Goal: Information Seeking & Learning: Learn about a topic

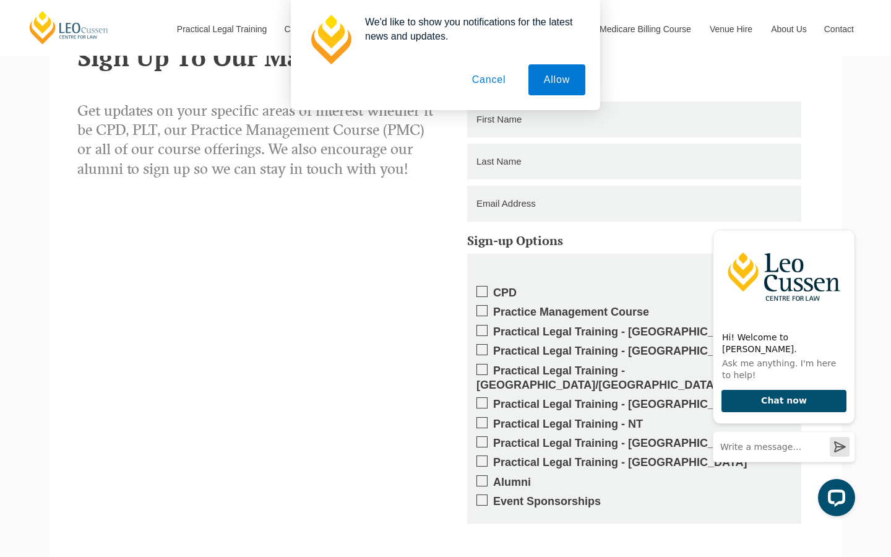
scroll to position [750, 0]
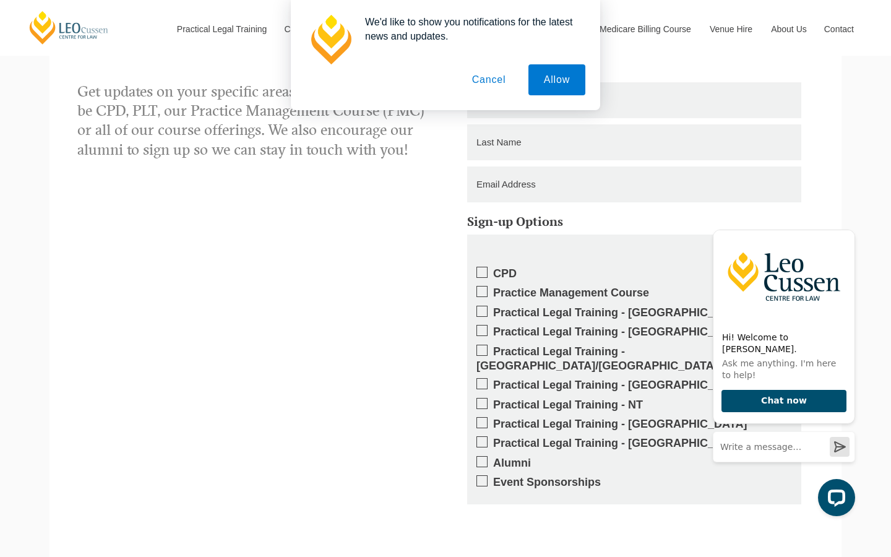
click at [558, 312] on label "Practical Legal Training - VIC" at bounding box center [633, 313] width 315 height 14
click at [493, 308] on input "Practical Legal Training - VIC" at bounding box center [493, 308] width 0 height 0
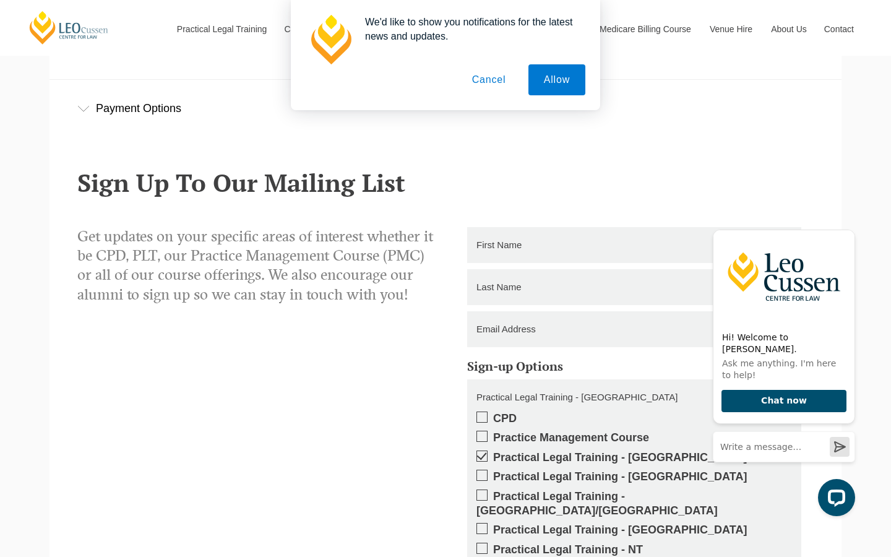
scroll to position [550, 0]
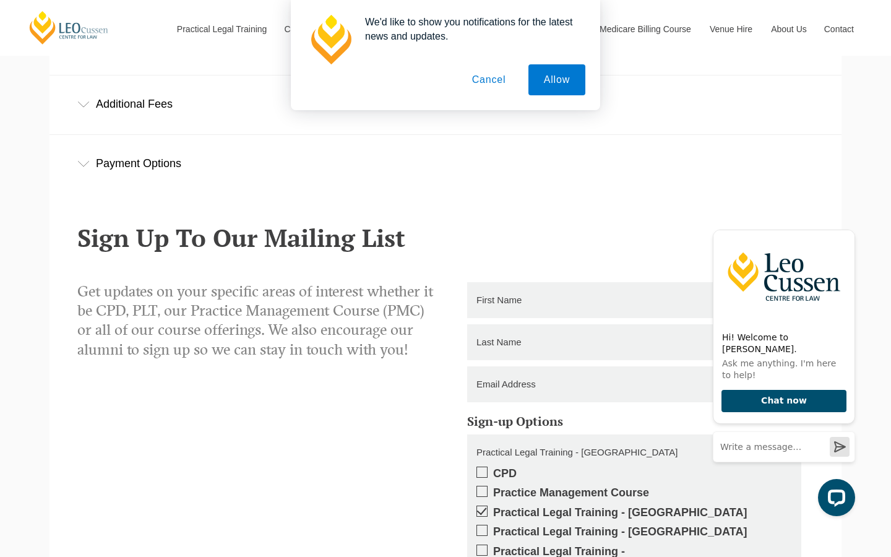
click at [480, 80] on button "Cancel" at bounding box center [489, 79] width 65 height 31
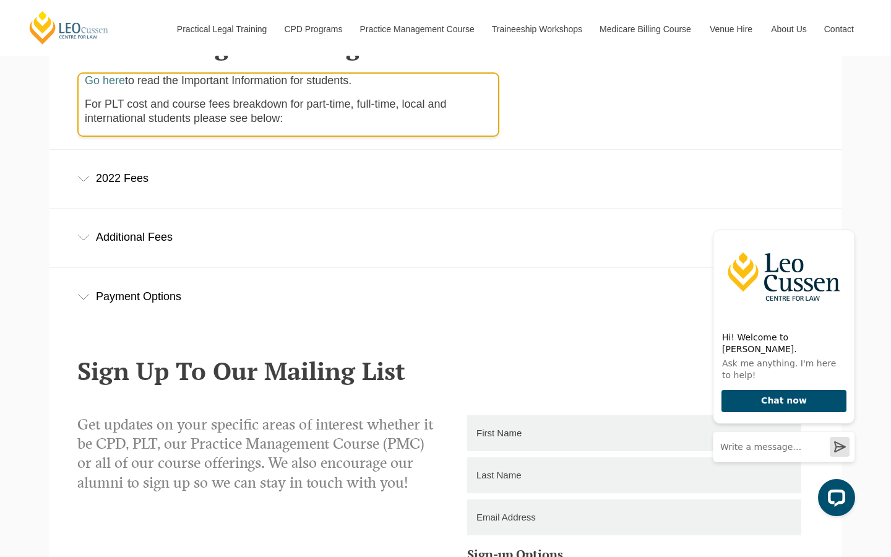
scroll to position [376, 0]
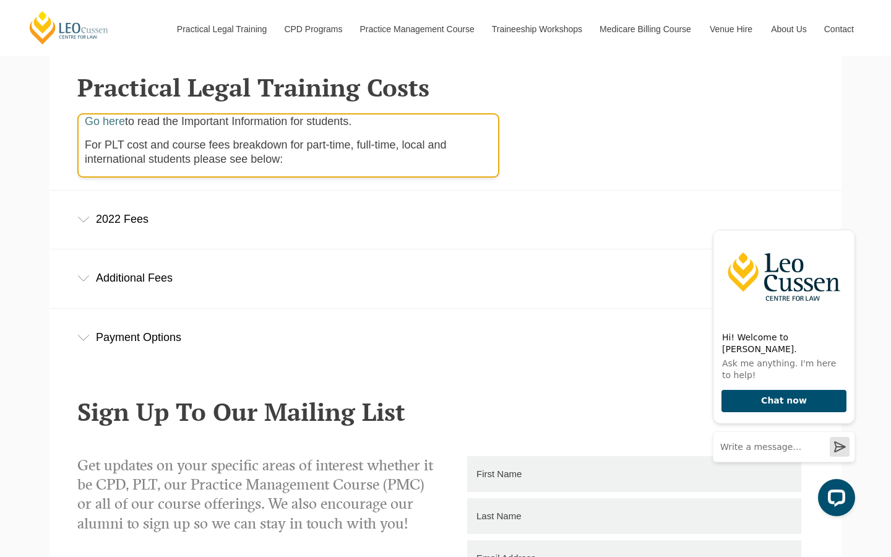
click at [111, 228] on div "2022 Fees" at bounding box center [445, 220] width 792 height 58
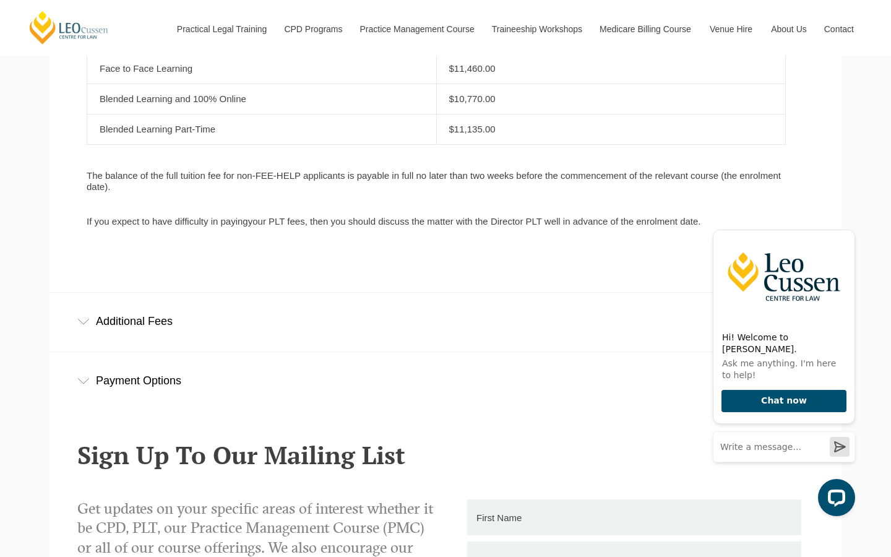
scroll to position [893, 0]
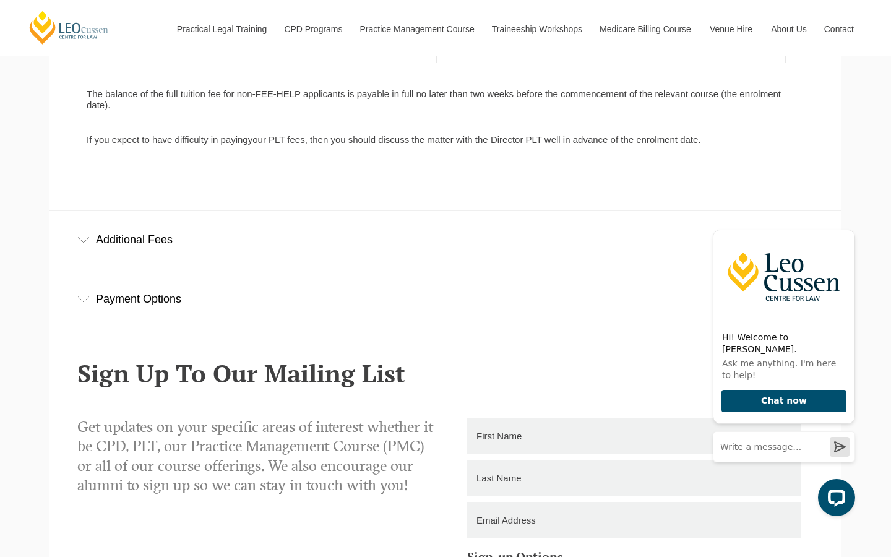
click at [118, 265] on div "Additional Fees" at bounding box center [445, 240] width 792 height 58
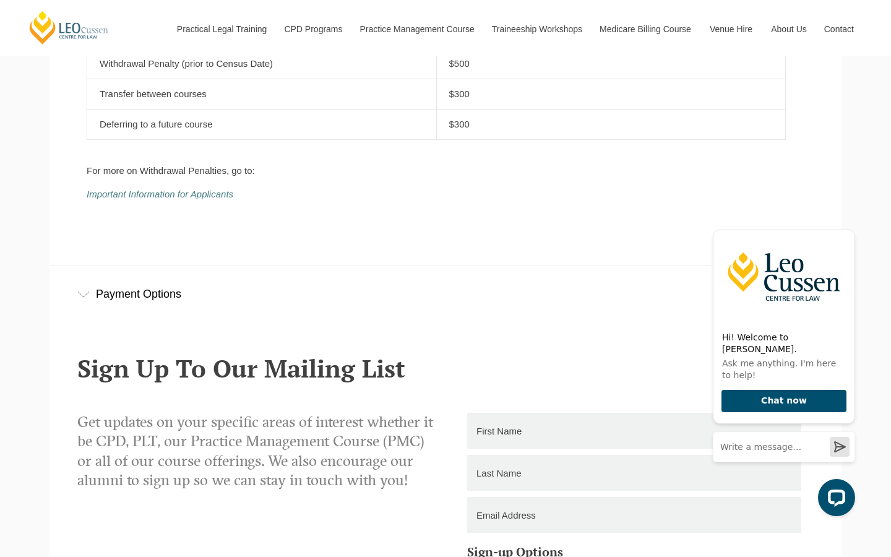
scroll to position [1224, 0]
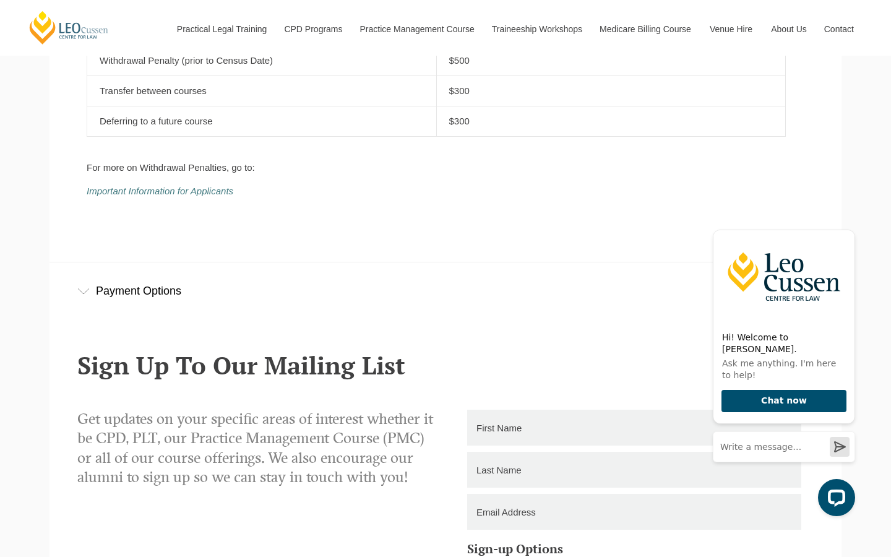
click at [160, 296] on div "Payment Options" at bounding box center [445, 291] width 792 height 58
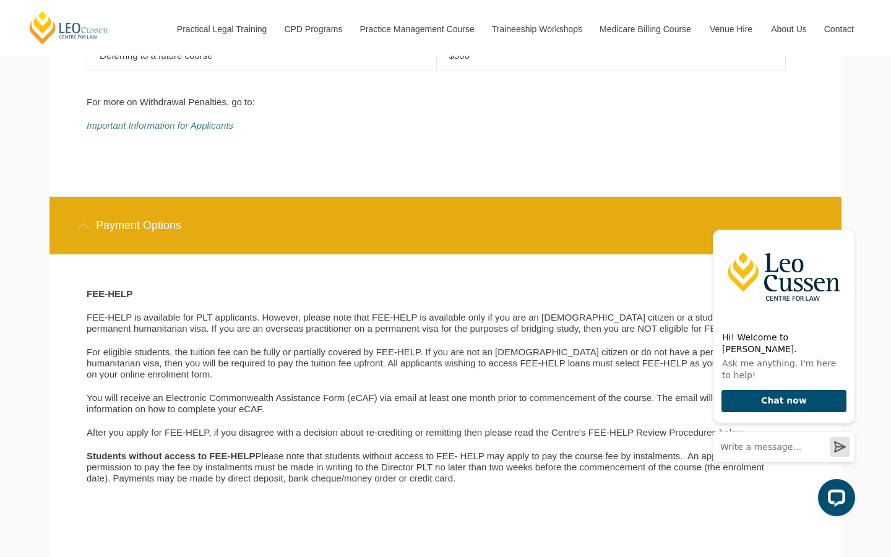
scroll to position [1304, 0]
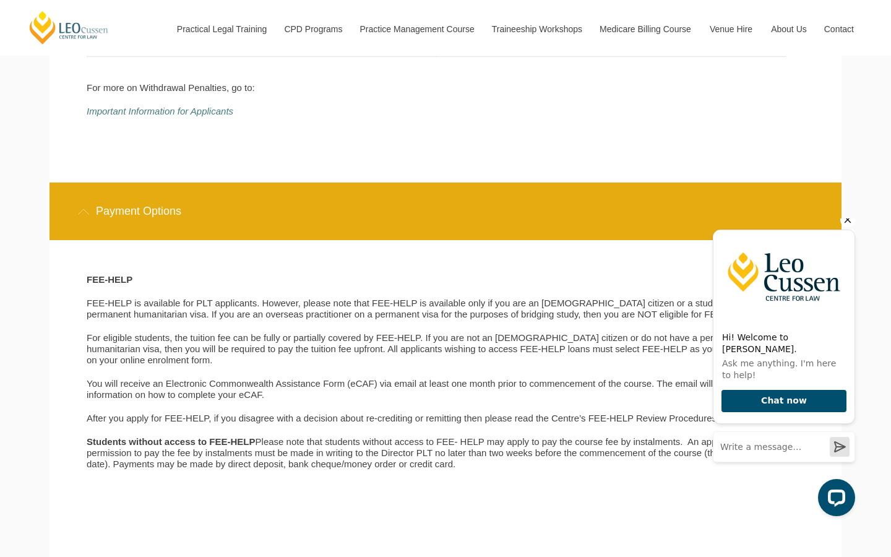
click at [846, 227] on icon "Hide greeting" at bounding box center [847, 219] width 15 height 15
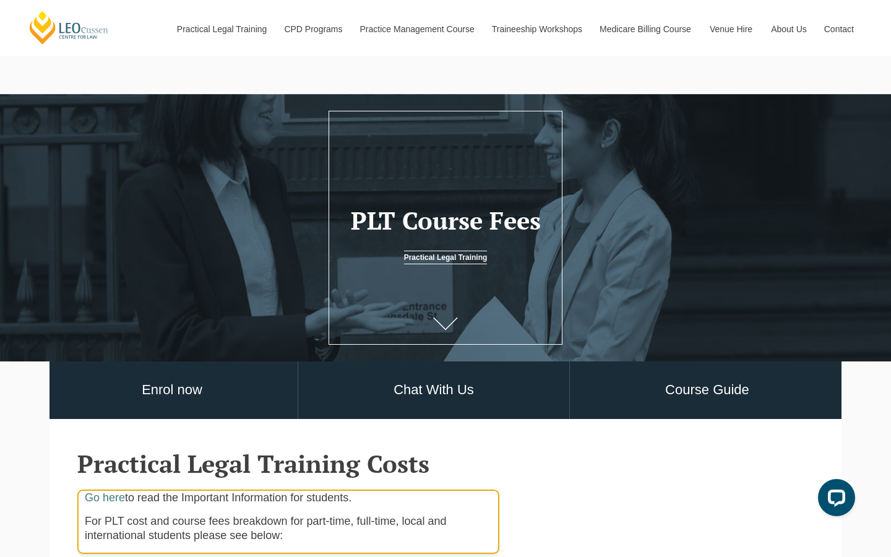
scroll to position [6, 0]
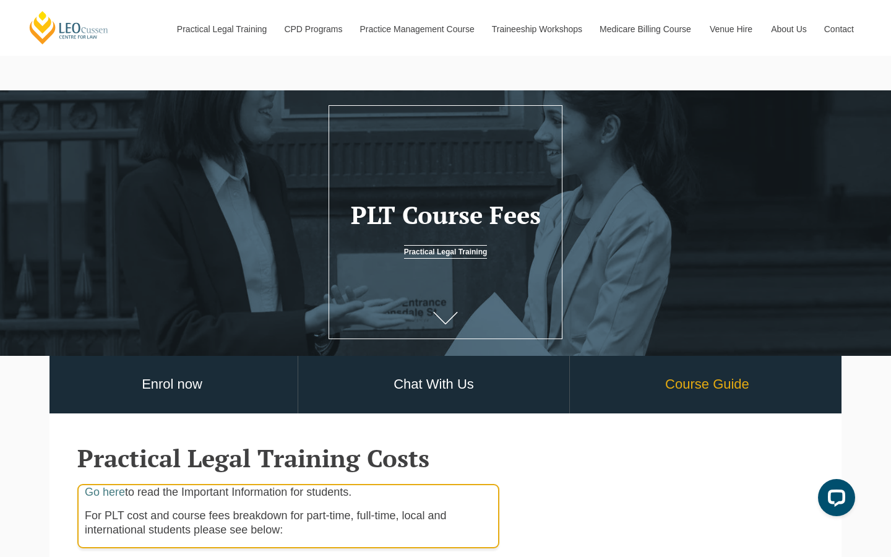
click at [673, 380] on link "Course Guide" at bounding box center [707, 385] width 275 height 58
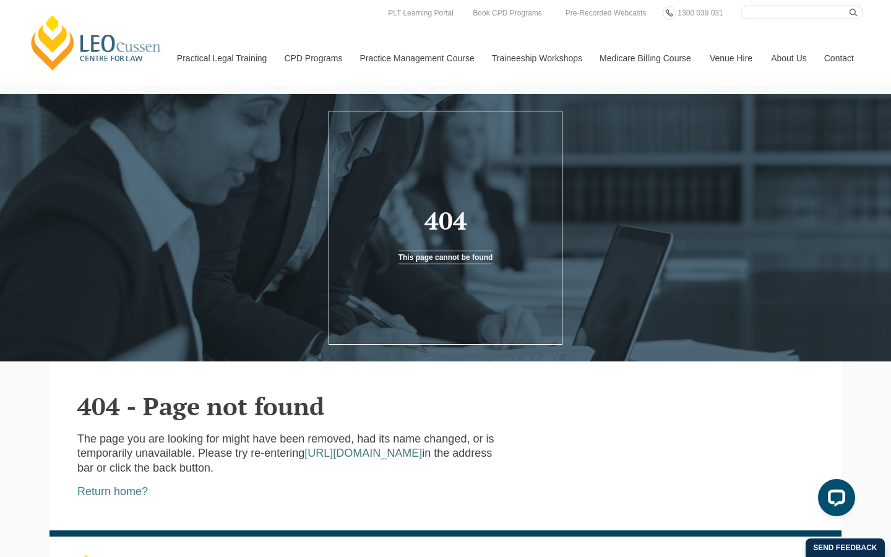
click at [640, 63] on link "Medicare Billing Course" at bounding box center [645, 58] width 110 height 53
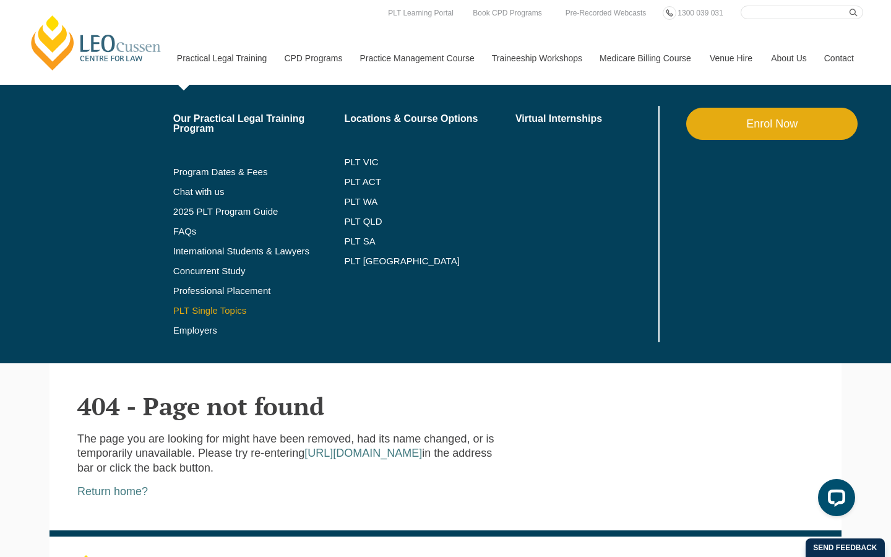
click at [226, 306] on link "PLT Single Topics" at bounding box center [258, 311] width 171 height 10
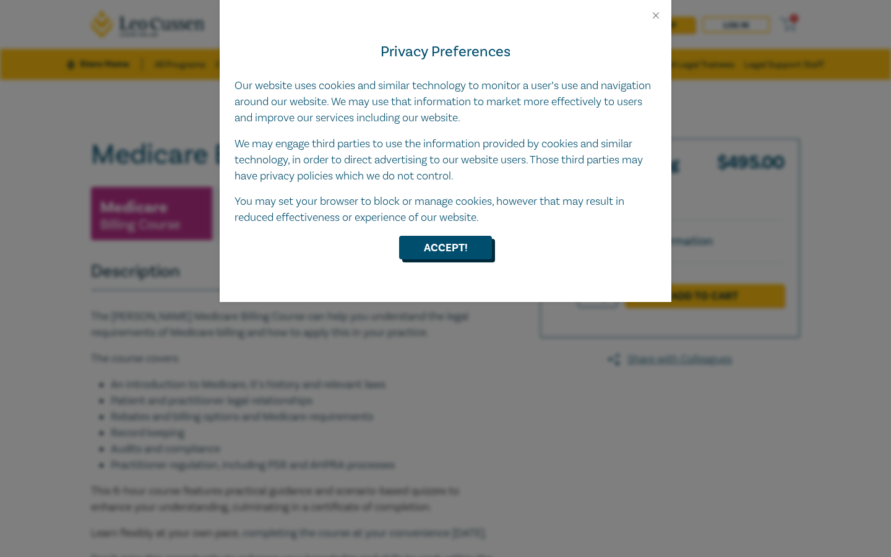
click at [458, 251] on button "Accept!" at bounding box center [445, 248] width 93 height 24
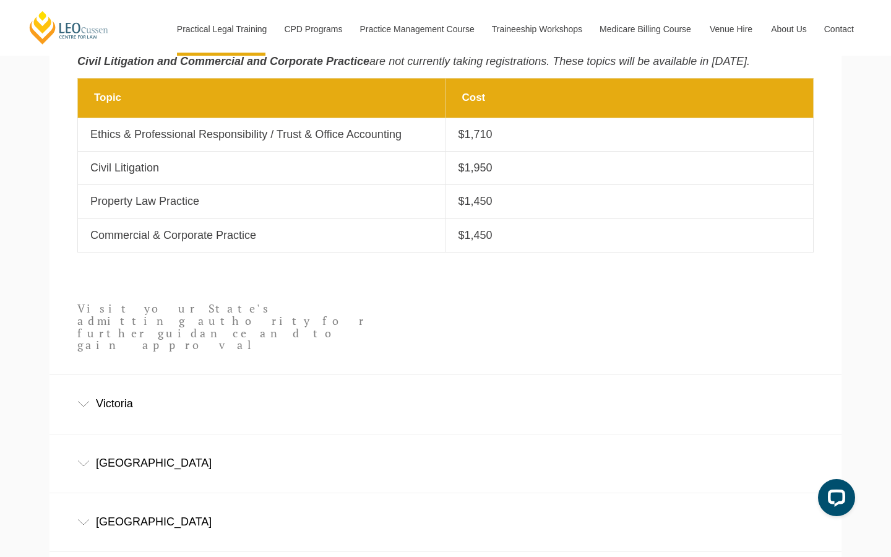
scroll to position [543, 0]
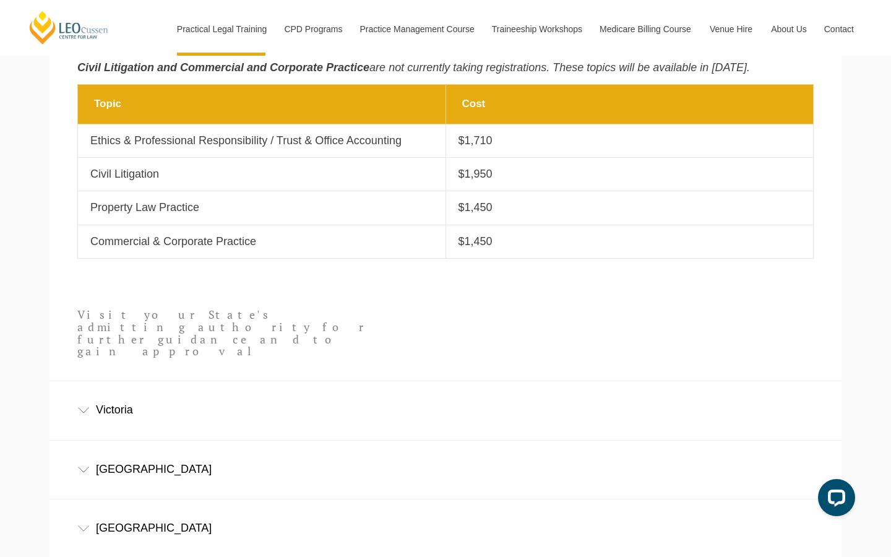
click at [108, 388] on div "Victoria" at bounding box center [445, 410] width 792 height 58
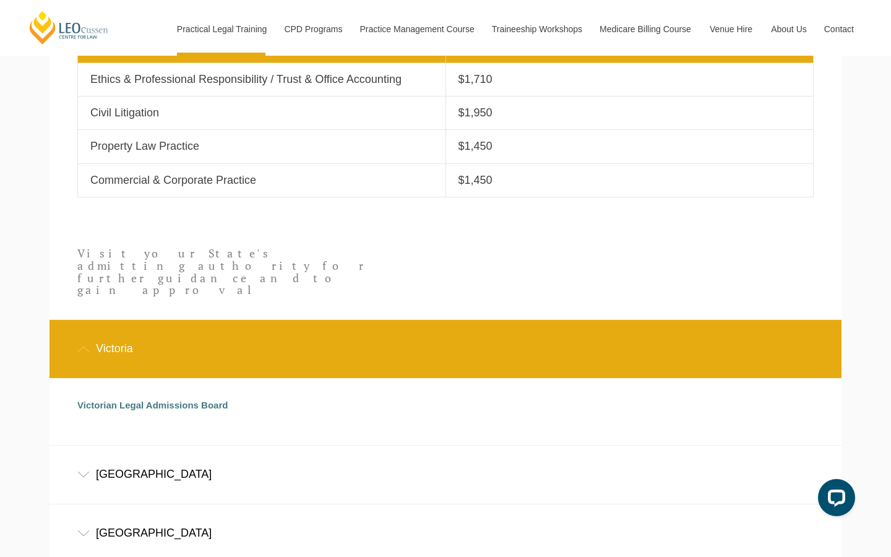
scroll to position [605, 0]
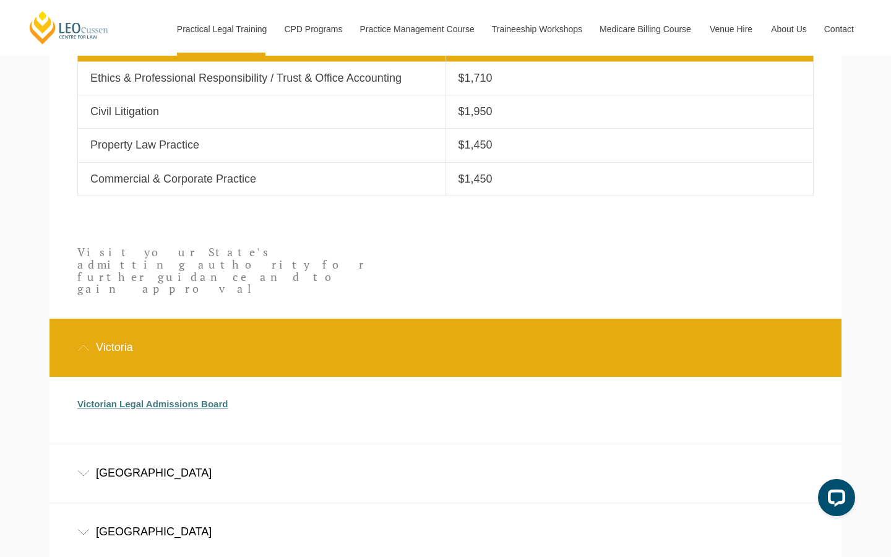
click at [190, 398] on link "Victorian Legal Admissions Board" at bounding box center [152, 403] width 150 height 11
